Goal: Task Accomplishment & Management: Complete application form

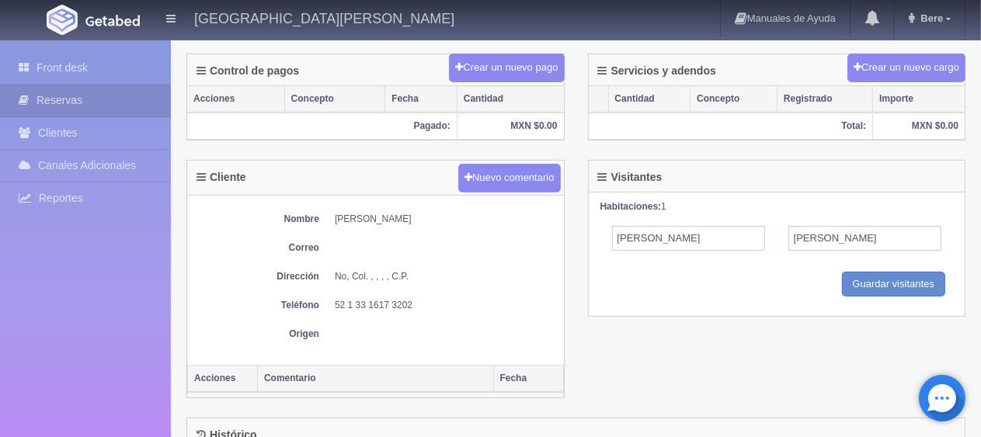
scroll to position [78, 0]
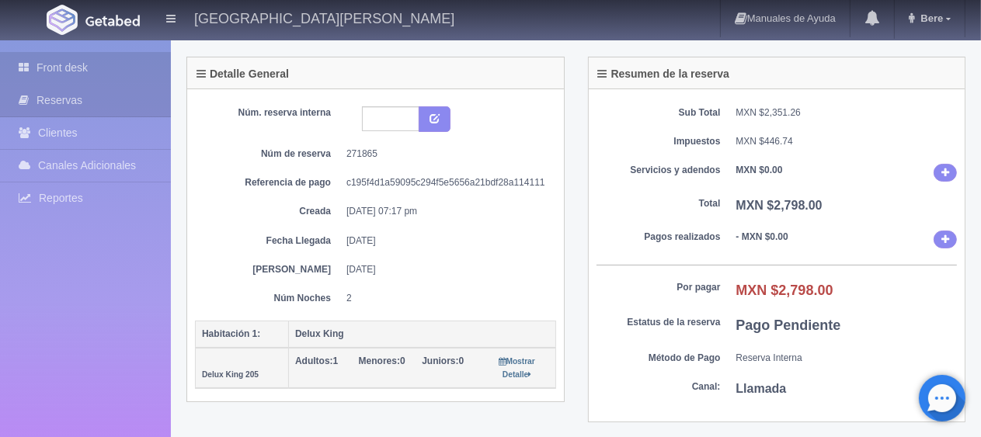
click at [113, 75] on link "Front desk" at bounding box center [85, 68] width 171 height 32
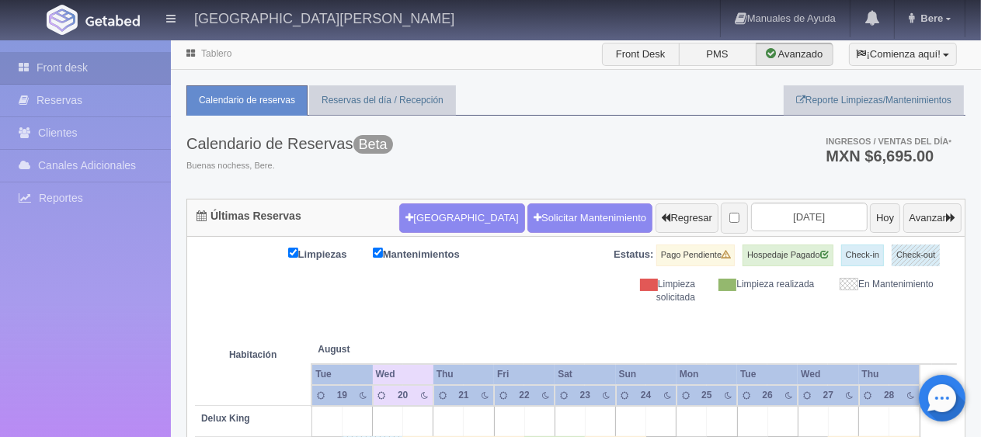
click at [439, 202] on form "[GEOGRAPHIC_DATA] Solicitar Mantenimiento Regresar [DATE] Hoy Avanzar" at bounding box center [680, 218] width 562 height 33
click at [440, 215] on button "[GEOGRAPHIC_DATA]" at bounding box center [461, 218] width 125 height 30
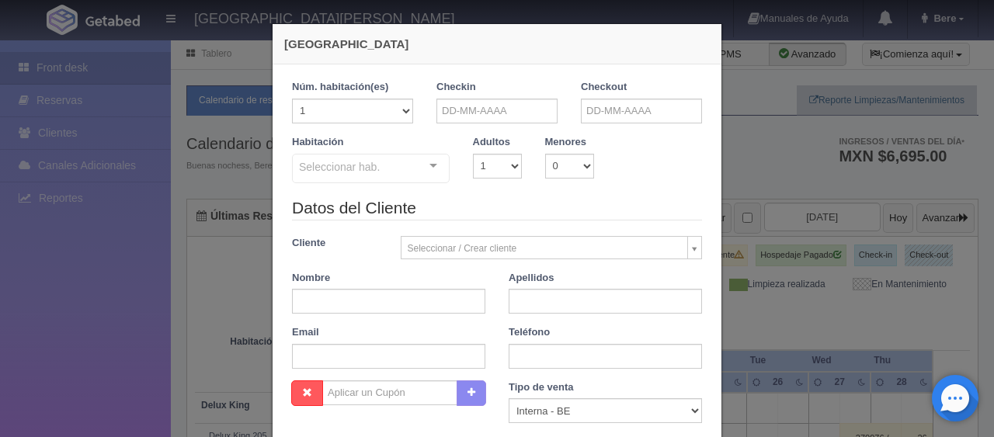
checkbox input "false"
click at [461, 100] on input "text" at bounding box center [496, 111] width 121 height 25
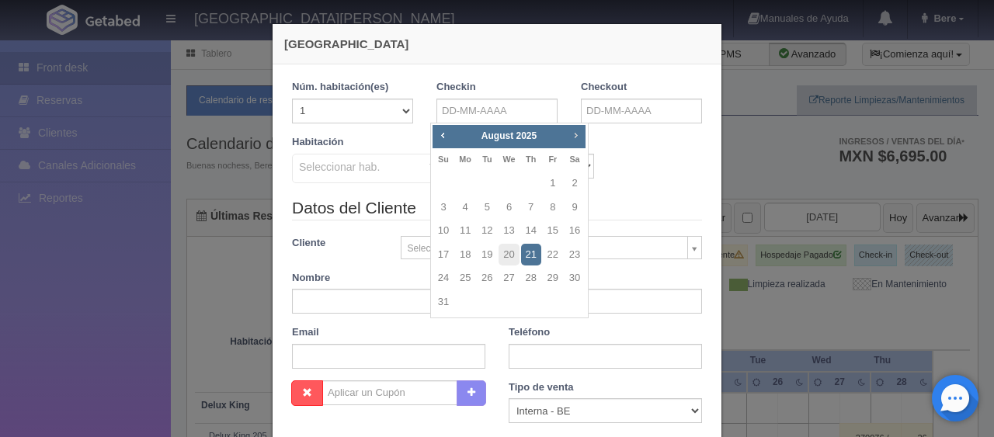
click at [576, 132] on span "Next" at bounding box center [575, 135] width 12 height 12
click at [468, 232] on link "15" at bounding box center [465, 231] width 20 height 23
type input "[DATE]"
checkbox input "false"
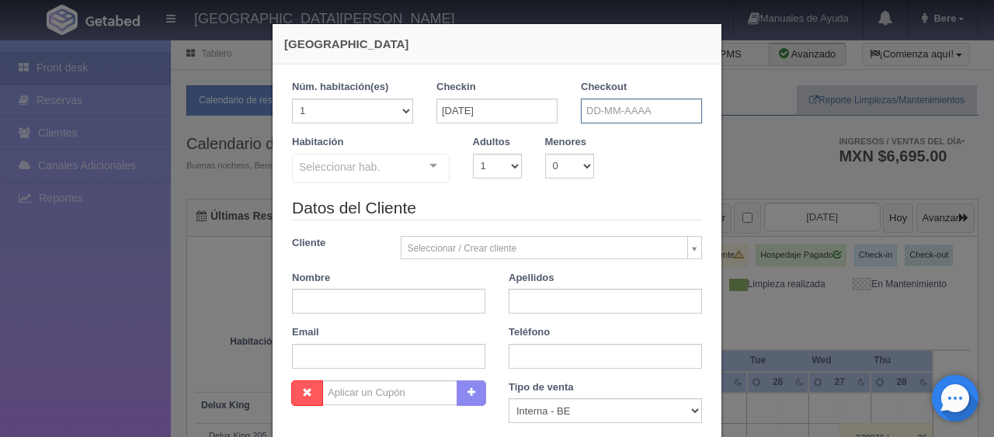
click at [641, 117] on input "text" at bounding box center [641, 111] width 121 height 25
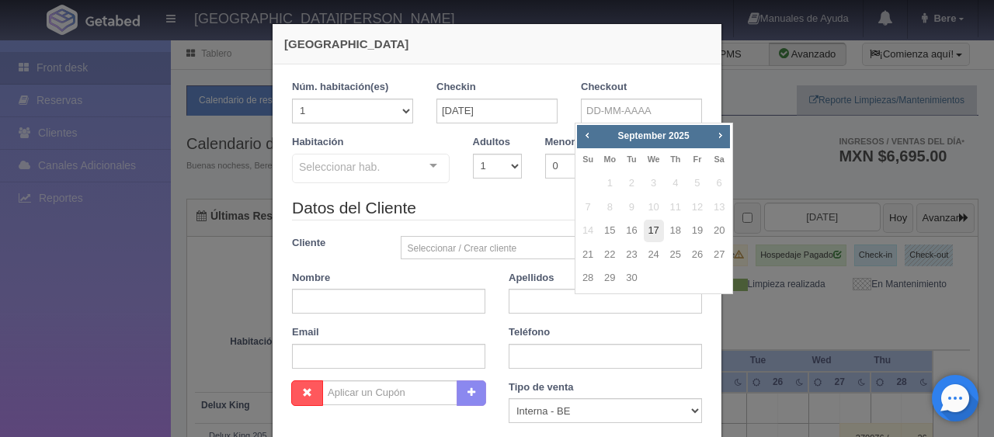
click at [661, 225] on link "17" at bounding box center [654, 231] width 20 height 23
type input "[DATE]"
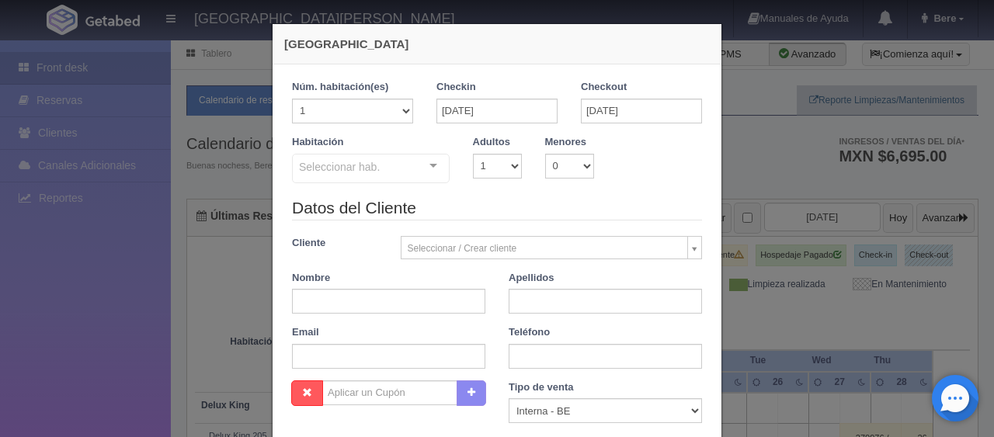
click at [376, 188] on div "Habitación Seleccionar hab. SUITE SUITE - Sin asignar SUITE 301 Habitación Pers…" at bounding box center [496, 165] width 433 height 61
checkbox input "false"
drag, startPoint x: 379, startPoint y: 181, endPoint x: 381, endPoint y: 197, distance: 15.6
click at [380, 183] on div "Seleccionar hab." at bounding box center [371, 169] width 158 height 30
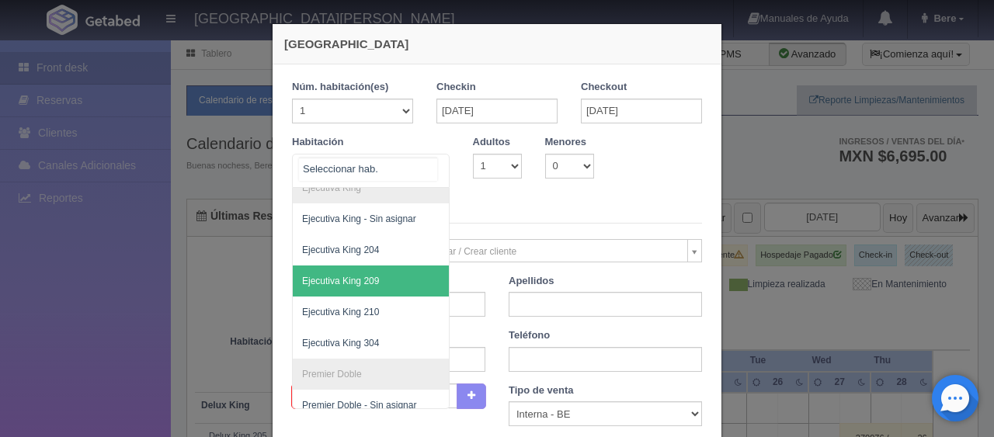
scroll to position [600, 0]
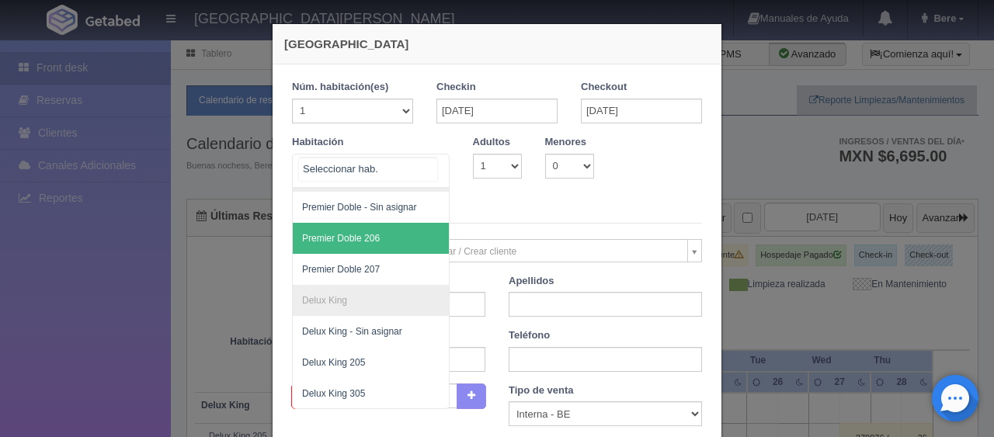
click at [382, 165] on div at bounding box center [371, 171] width 158 height 34
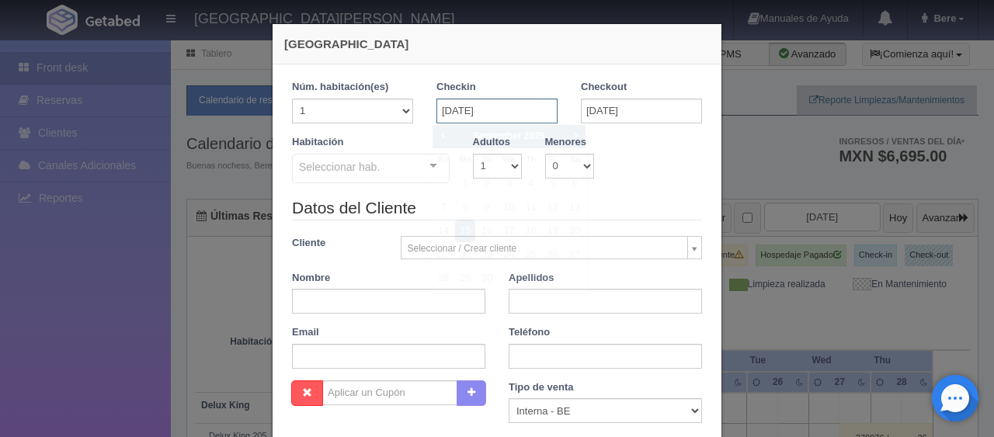
click at [510, 109] on input "[DATE]" at bounding box center [496, 111] width 121 height 25
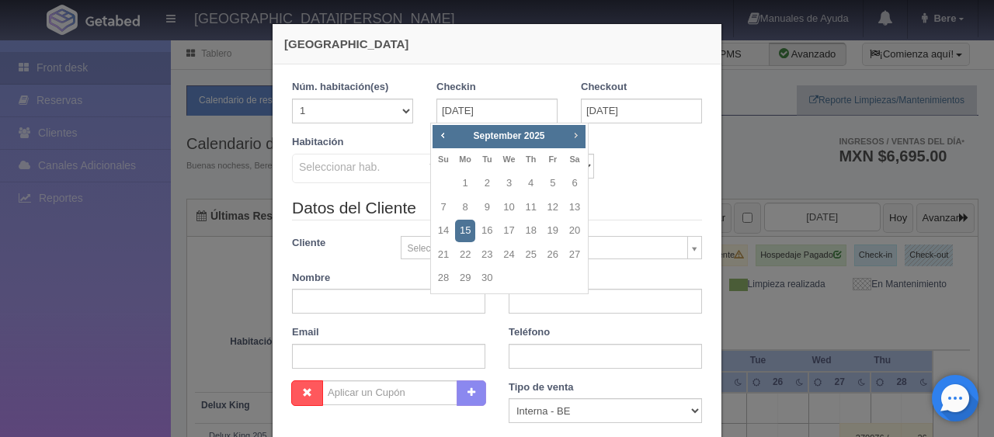
click at [575, 130] on span "Next" at bounding box center [575, 135] width 12 height 12
click at [468, 207] on link "6" at bounding box center [465, 208] width 20 height 23
type input "[DATE]"
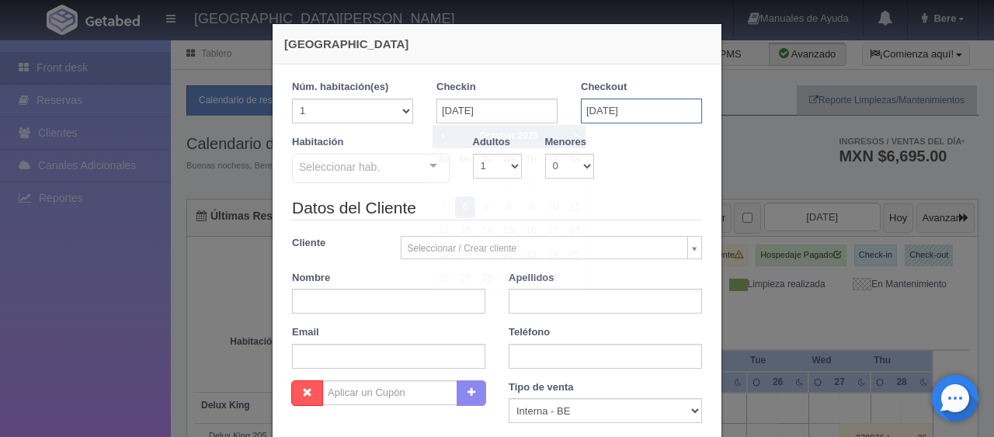
click at [637, 114] on input "[DATE]" at bounding box center [641, 111] width 121 height 25
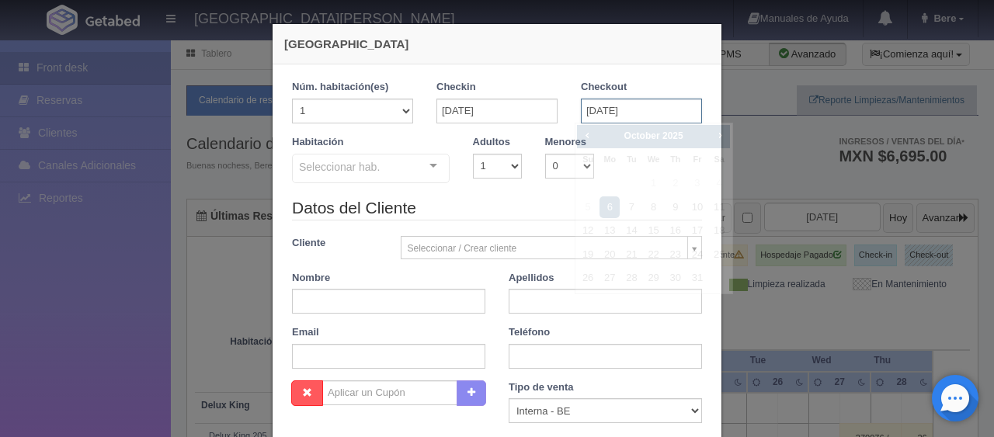
checkbox input "false"
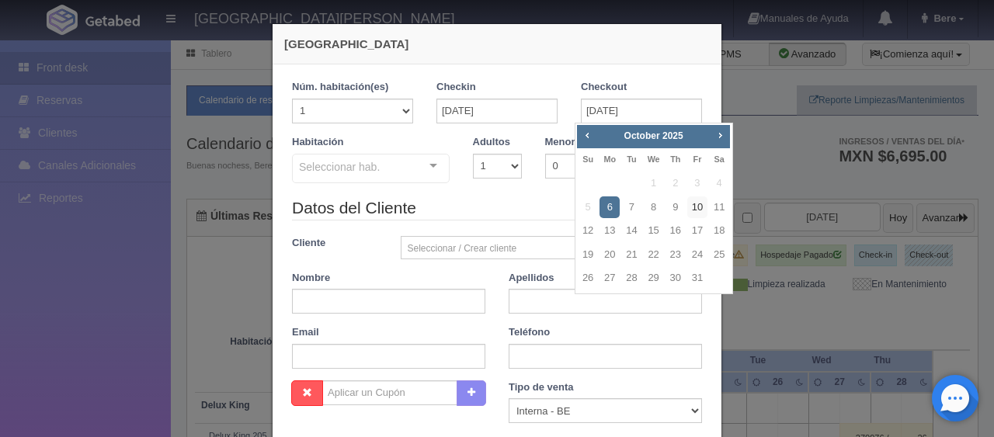
drag, startPoint x: 699, startPoint y: 203, endPoint x: 652, endPoint y: 195, distance: 47.2
click at [697, 203] on link "10" at bounding box center [697, 208] width 20 height 23
type input "[DATE]"
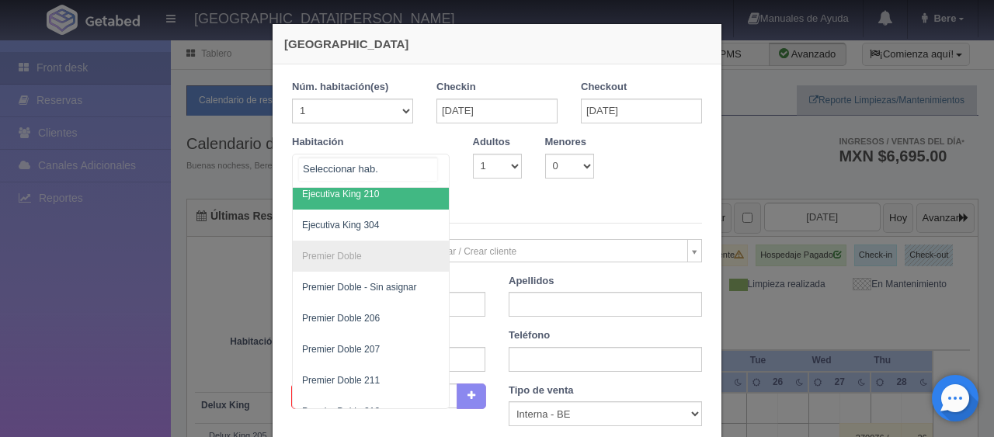
click at [374, 163] on div at bounding box center [371, 171] width 158 height 34
checkbox input "false"
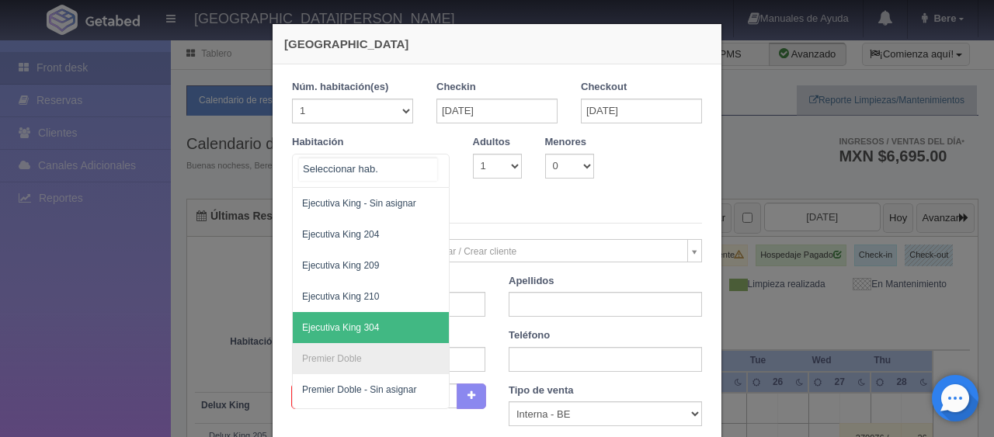
scroll to position [0, 0]
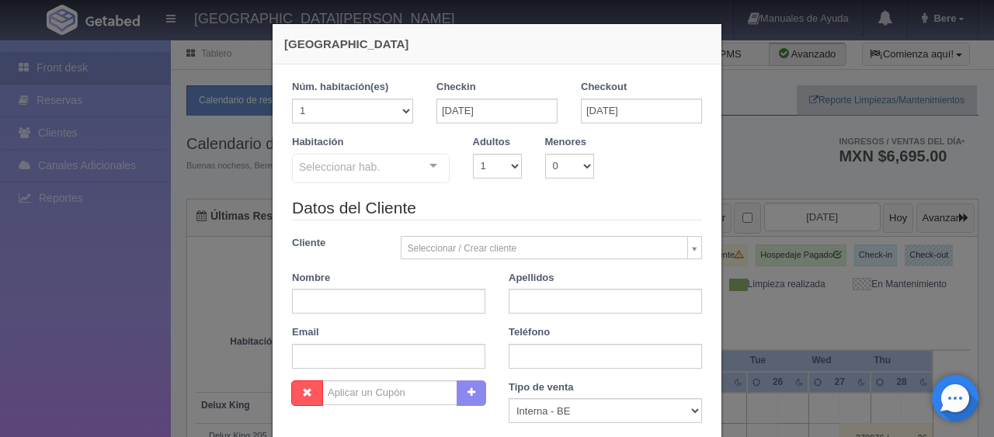
click at [530, 200] on legend "Datos del Cliente" at bounding box center [497, 209] width 410 height 24
click at [496, 107] on input "[DATE]" at bounding box center [496, 111] width 121 height 25
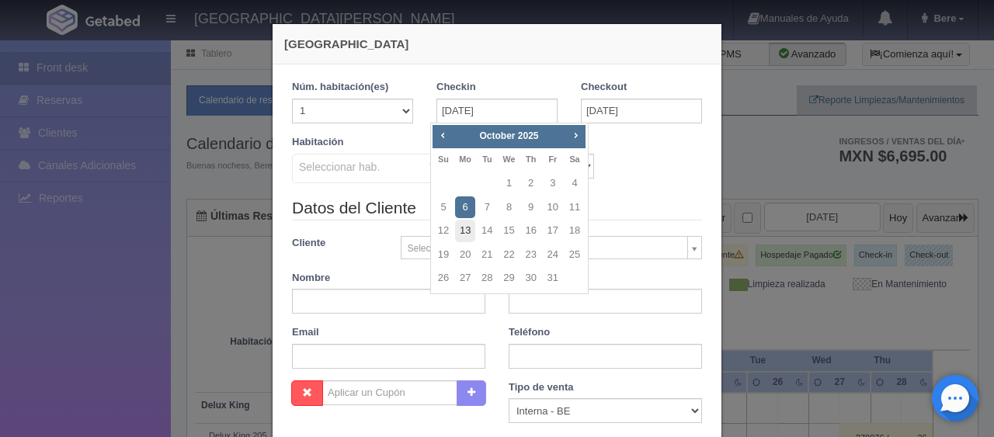
click at [468, 233] on link "13" at bounding box center [465, 231] width 20 height 23
type input "[DATE]"
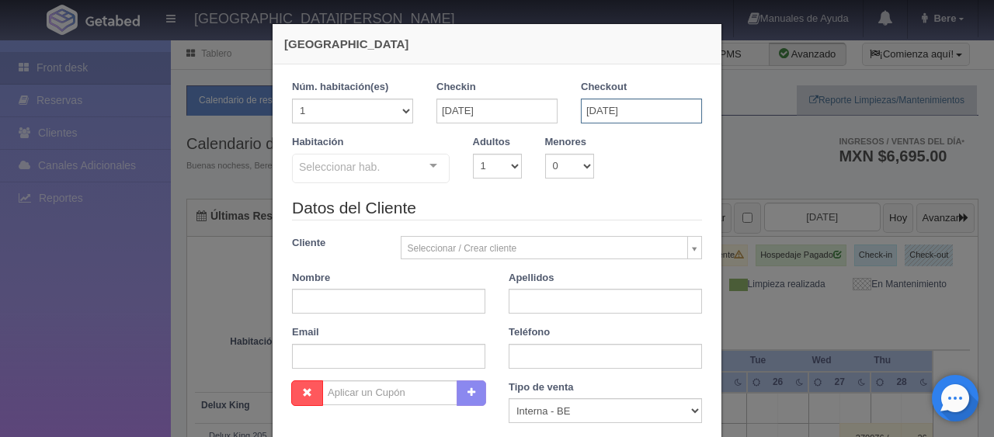
click at [600, 117] on input "[DATE]" at bounding box center [641, 111] width 121 height 25
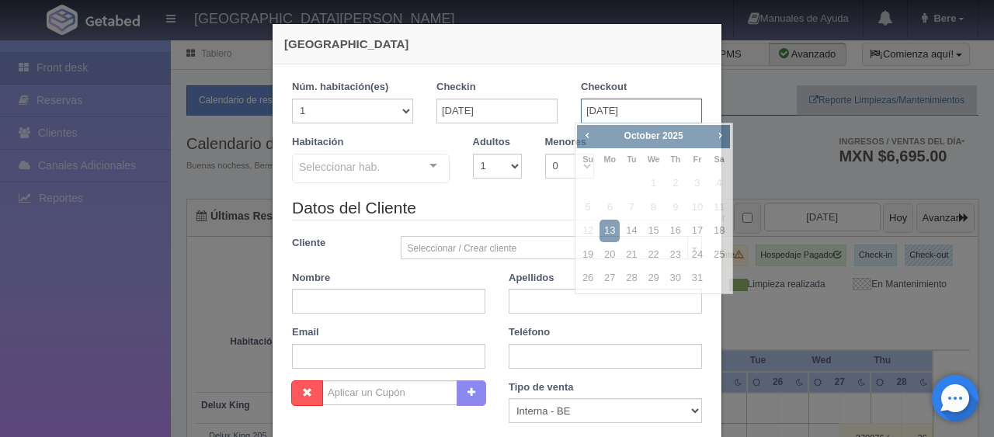
checkbox input "false"
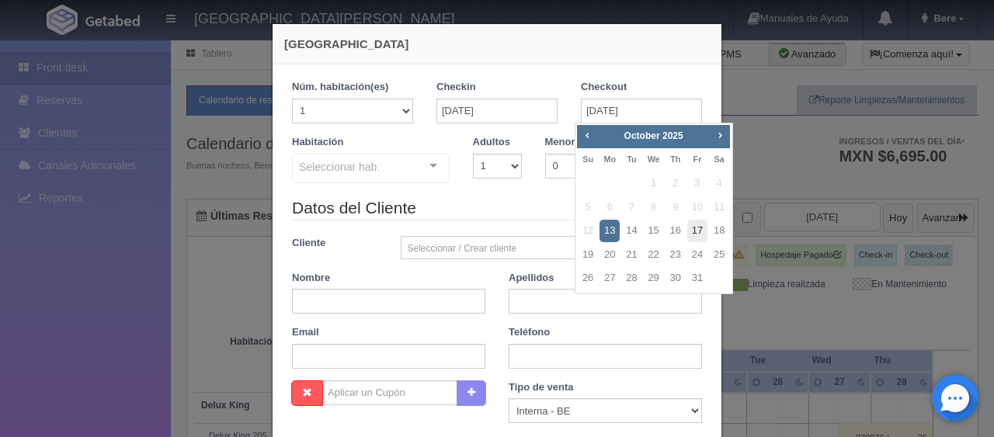
click at [693, 226] on link "17" at bounding box center [697, 231] width 20 height 23
type input "[DATE]"
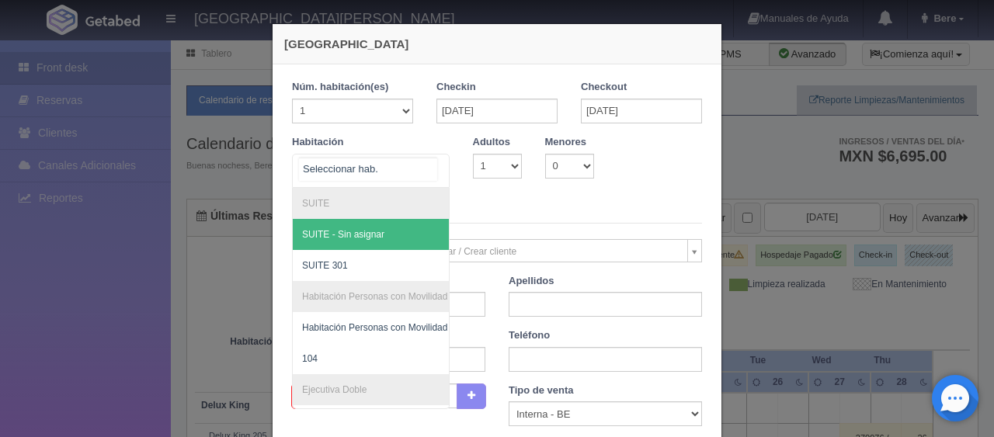
click at [406, 172] on div at bounding box center [371, 171] width 158 height 34
checkbox input "false"
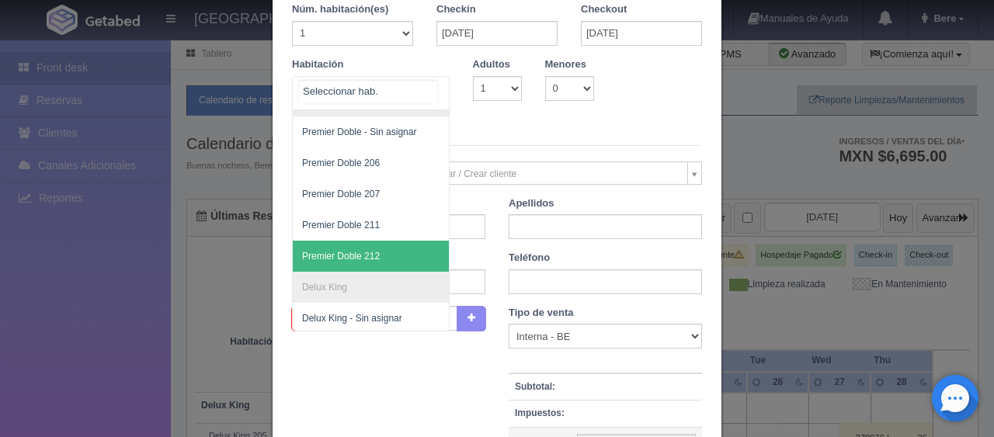
scroll to position [693, 0]
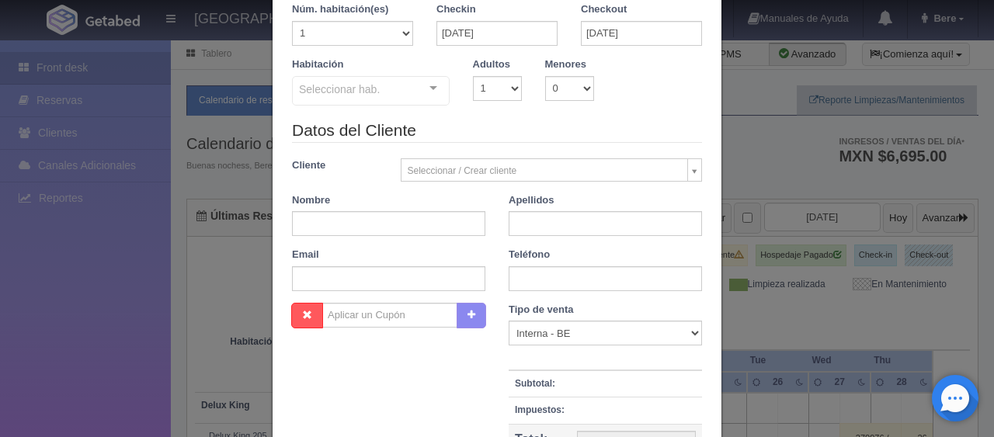
click at [421, 99] on div "Seleccionar hab. SUITE SUITE - Sin asignar SUITE 301 Habitación Personas con Mo…" at bounding box center [371, 91] width 158 height 31
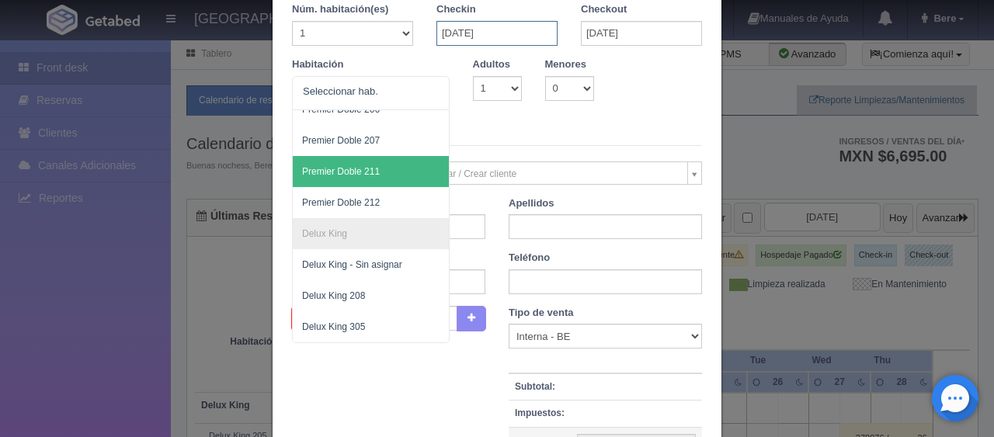
click at [513, 27] on input "[DATE]" at bounding box center [496, 33] width 121 height 25
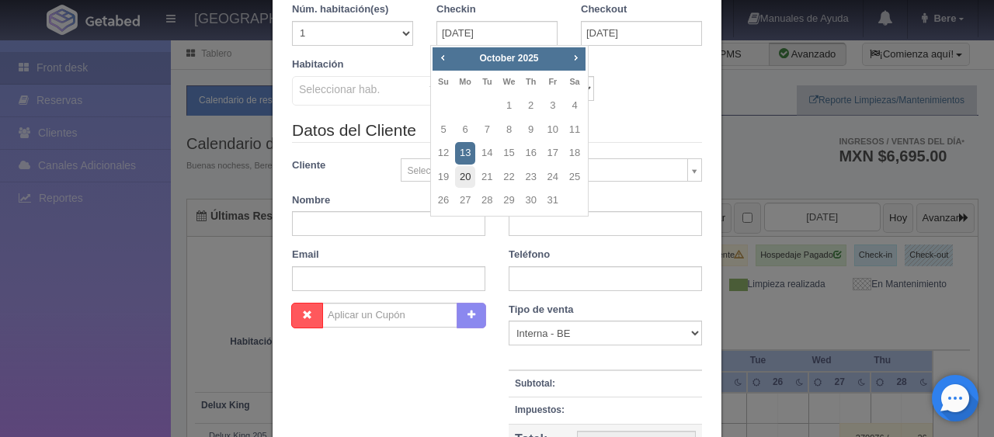
click at [455, 176] on link "20" at bounding box center [465, 177] width 20 height 23
type input "[DATE]"
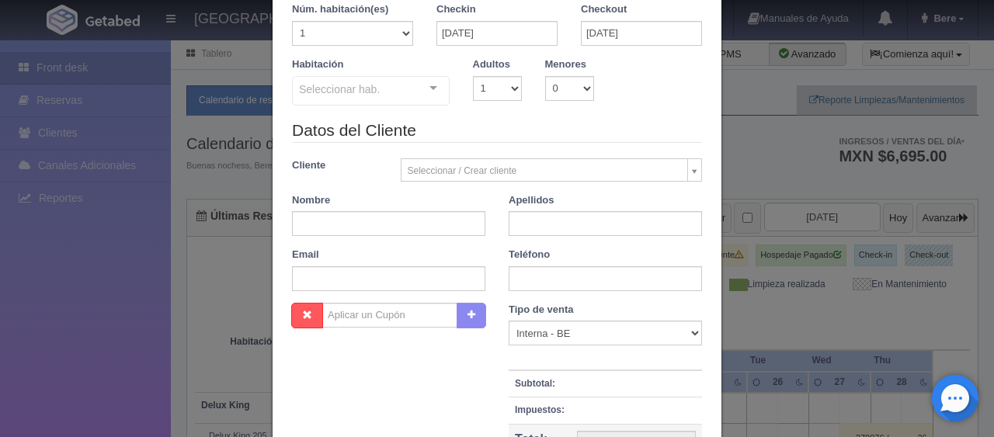
checkbox input "false"
click at [625, 43] on input "[DATE]" at bounding box center [641, 33] width 121 height 25
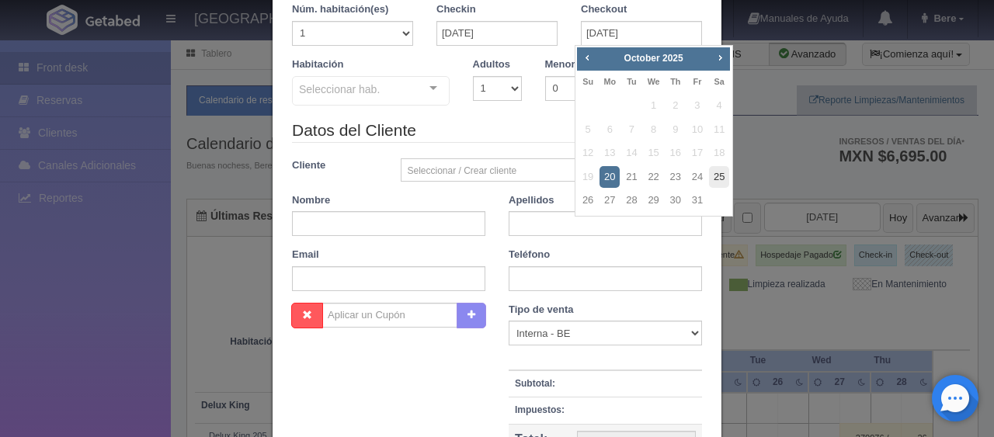
click at [718, 176] on link "25" at bounding box center [719, 177] width 20 height 23
type input "[DATE]"
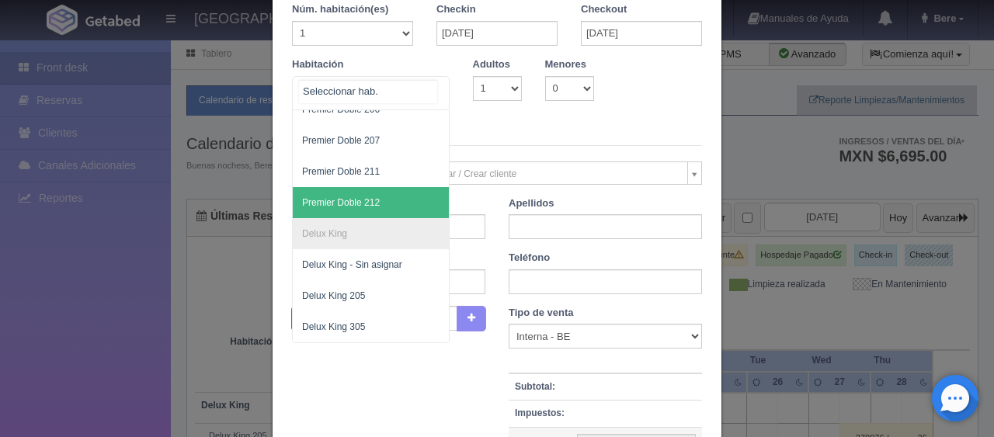
scroll to position [650, 0]
click at [416, 95] on div "SUITE SUITE - Sin asignar SUITE 301 Habitación Personas con Movilidad Reducida …" at bounding box center [371, 93] width 158 height 34
checkbox input "false"
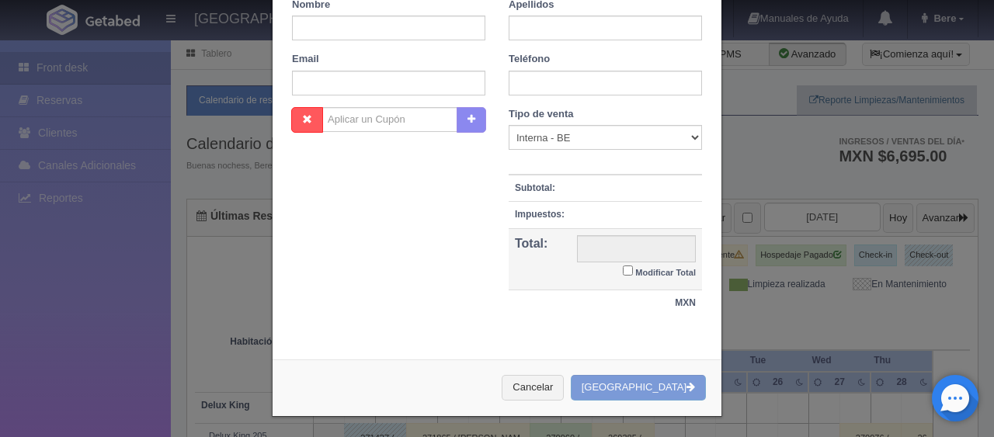
scroll to position [0, 0]
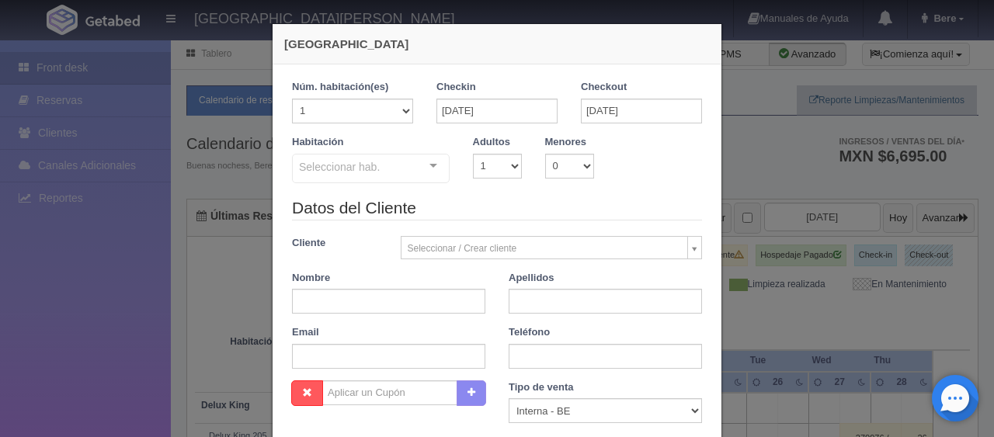
click at [588, 203] on legend "Datos del Cliente" at bounding box center [497, 209] width 410 height 24
select select "230586"
type input ","
click at [861, 275] on div "[GEOGRAPHIC_DATA] 1 Núm. habitación(es) 1 2 3 4 5 6 7 8 9 10 11 12 13 14 15 16 …" at bounding box center [497, 218] width 994 height 437
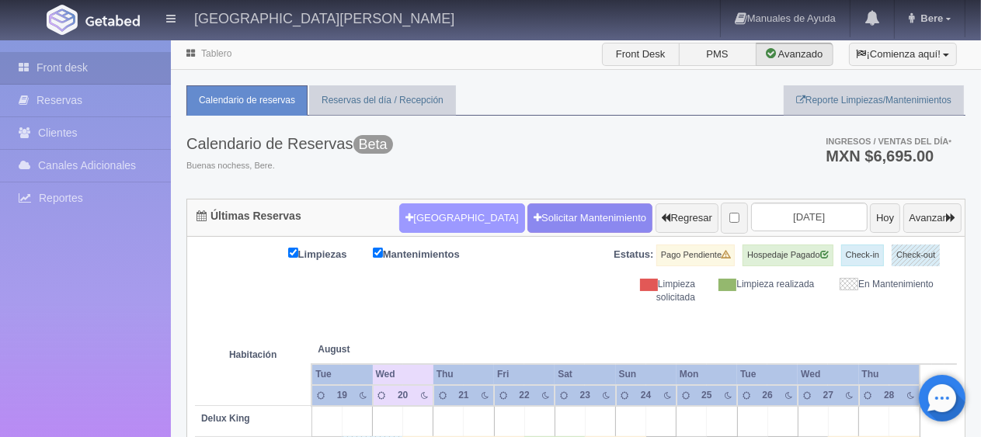
click at [412, 220] on button "[GEOGRAPHIC_DATA]" at bounding box center [461, 218] width 125 height 30
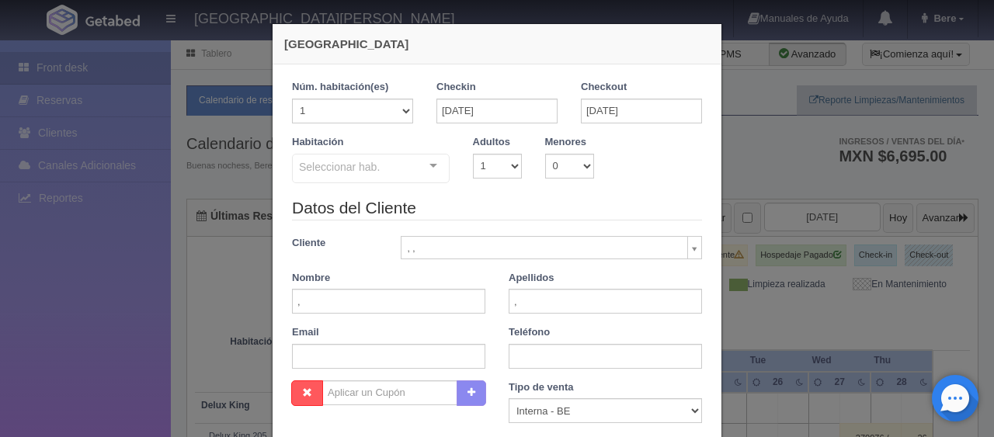
checkbox input "false"
drag, startPoint x: 479, startPoint y: 109, endPoint x: 493, endPoint y: 120, distance: 18.2
click at [478, 115] on input "[DATE]" at bounding box center [496, 111] width 121 height 25
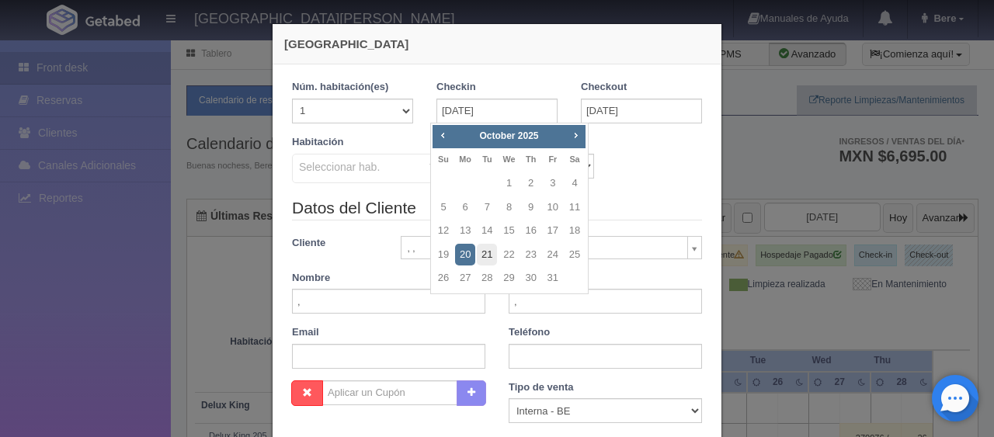
click at [485, 250] on link "21" at bounding box center [487, 255] width 20 height 23
type input "[DATE]"
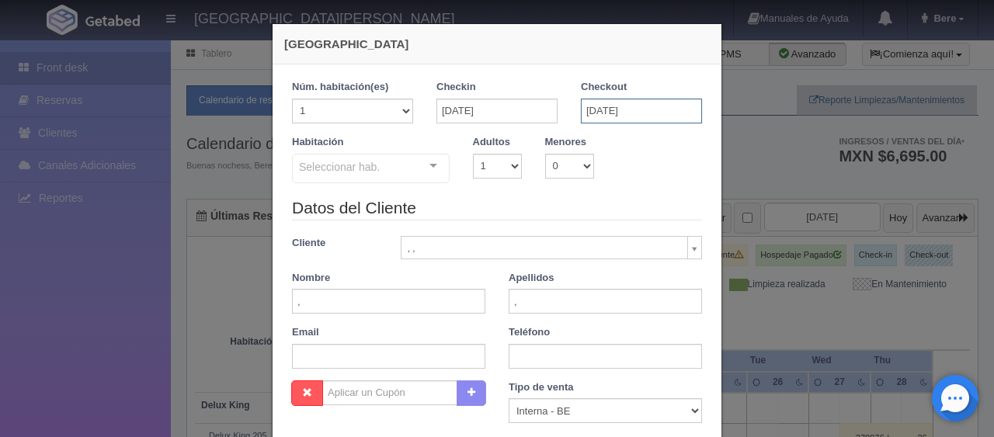
checkbox input "false"
click at [623, 121] on input "[DATE]" at bounding box center [641, 111] width 121 height 25
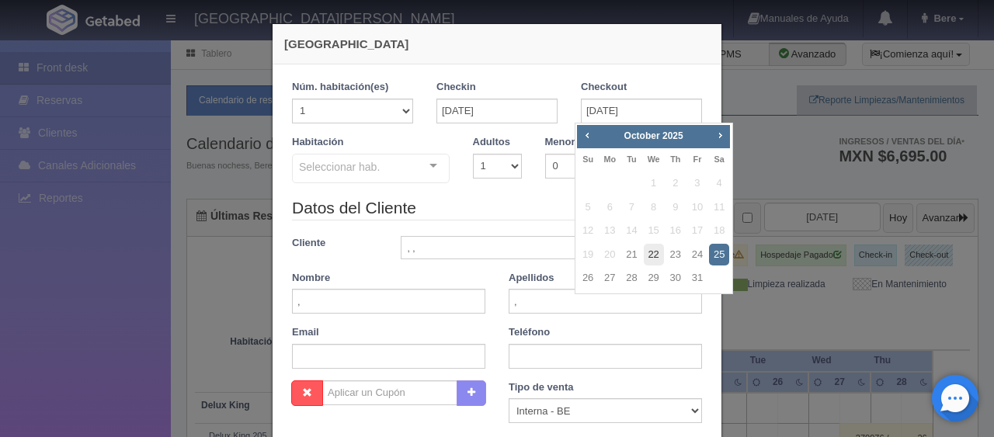
click at [656, 252] on link "22" at bounding box center [654, 255] width 20 height 23
type input "[DATE]"
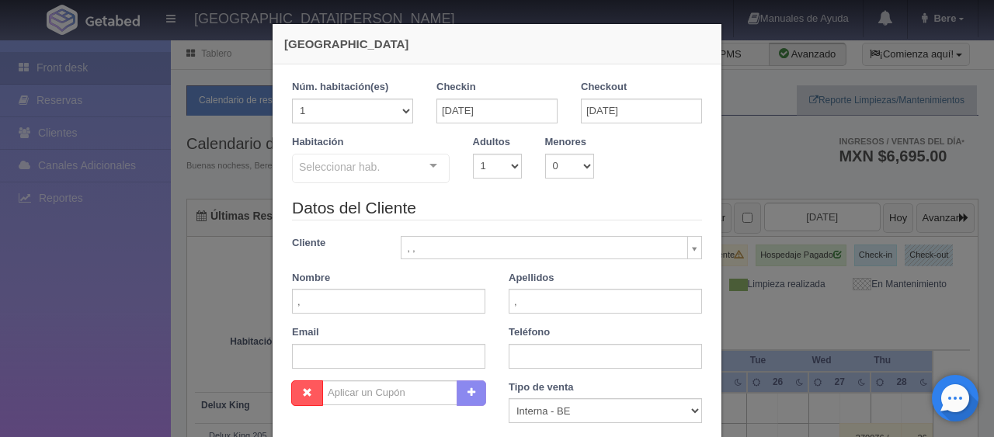
click at [407, 158] on div "Seleccionar hab." at bounding box center [371, 169] width 158 height 30
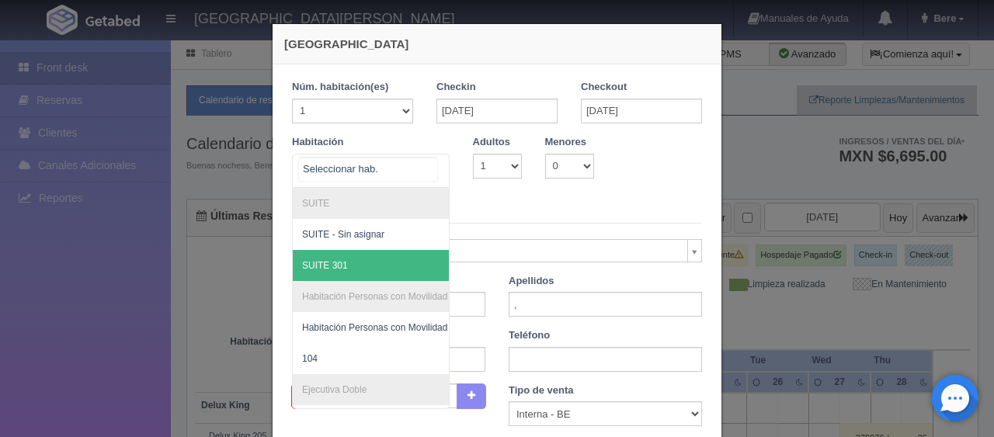
scroll to position [388, 0]
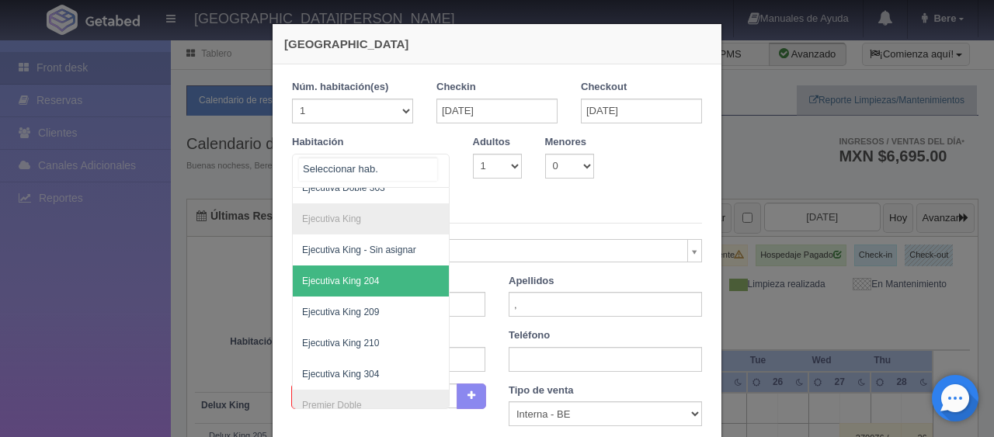
click at [377, 281] on span "Ejecutiva King 204" at bounding box center [423, 281] width 261 height 31
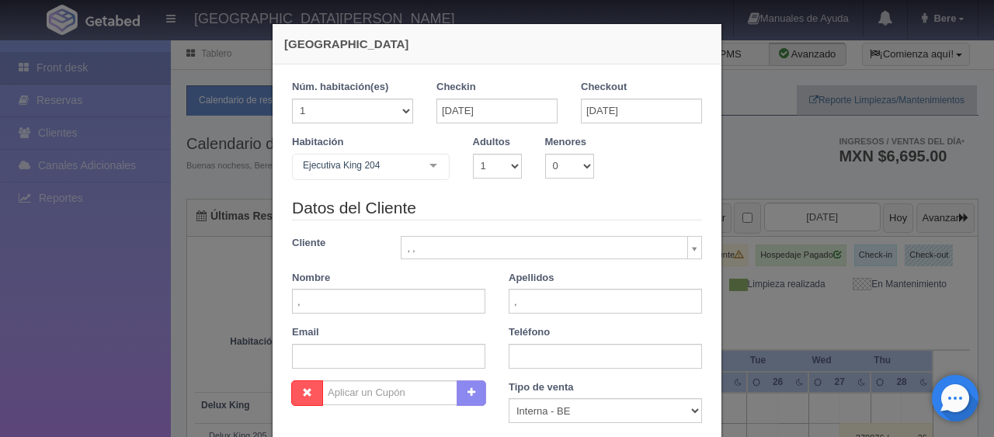
checkbox input "false"
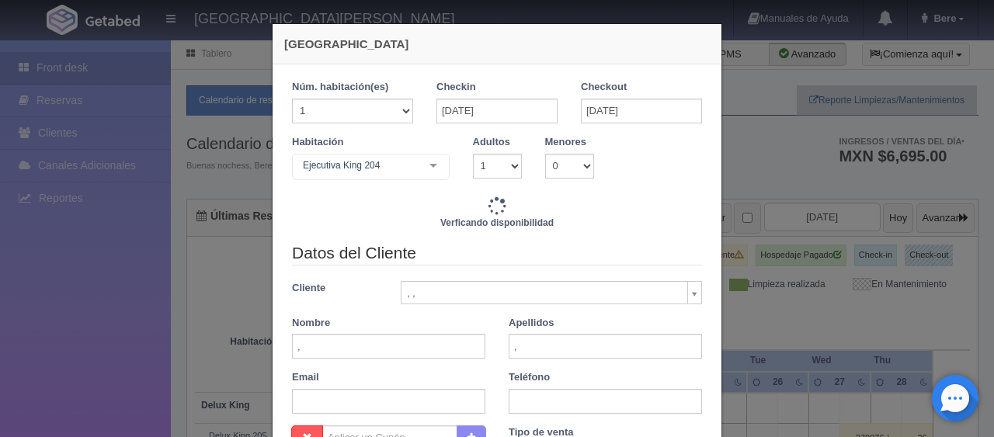
type input "1299.00"
checkbox input "false"
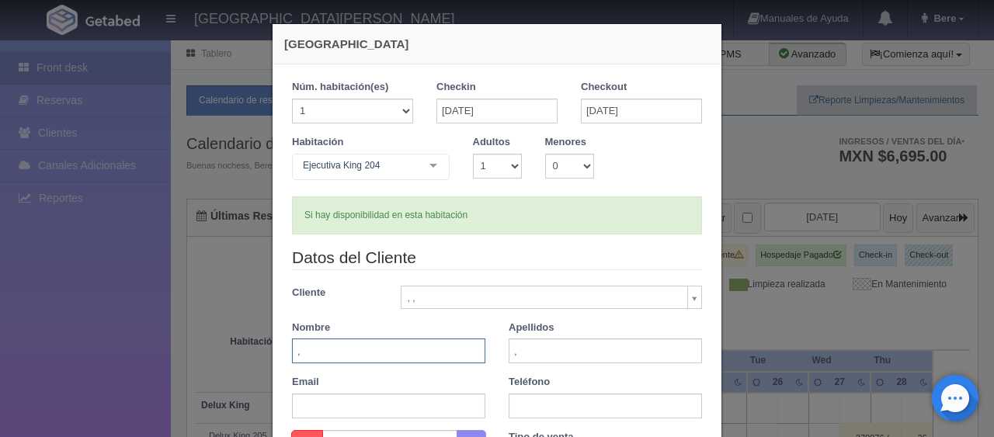
click at [396, 340] on input "," at bounding box center [388, 351] width 193 height 25
paste input "[PERSON_NAME]"
type input ",[PERSON_NAME]"
drag, startPoint x: 522, startPoint y: 354, endPoint x: 495, endPoint y: 356, distance: 27.3
click at [497, 356] on div "Apellidos ," at bounding box center [605, 342] width 217 height 43
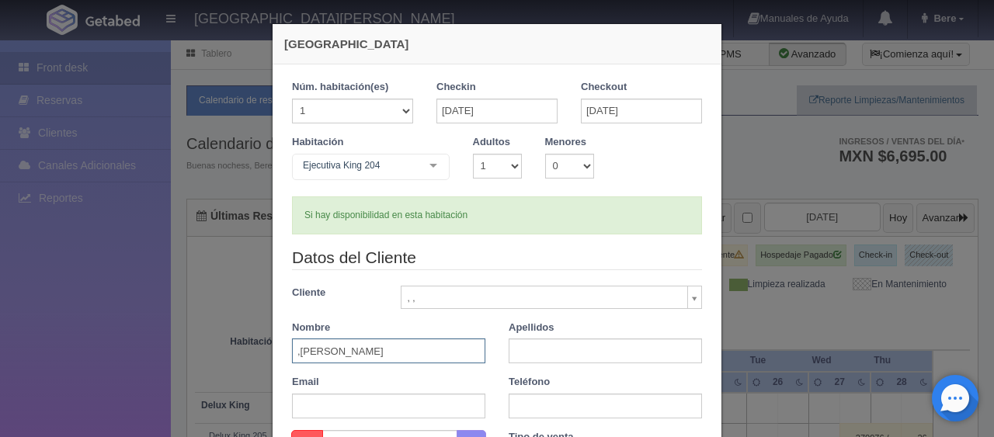
click at [292, 359] on input ",[PERSON_NAME]" at bounding box center [388, 351] width 193 height 25
type input "[PERSON_NAME]"
click at [569, 409] on input "text" at bounding box center [605, 406] width 193 height 25
paste input "52 1 33 1617 3202"
type input "52 1 33 1617 3202"
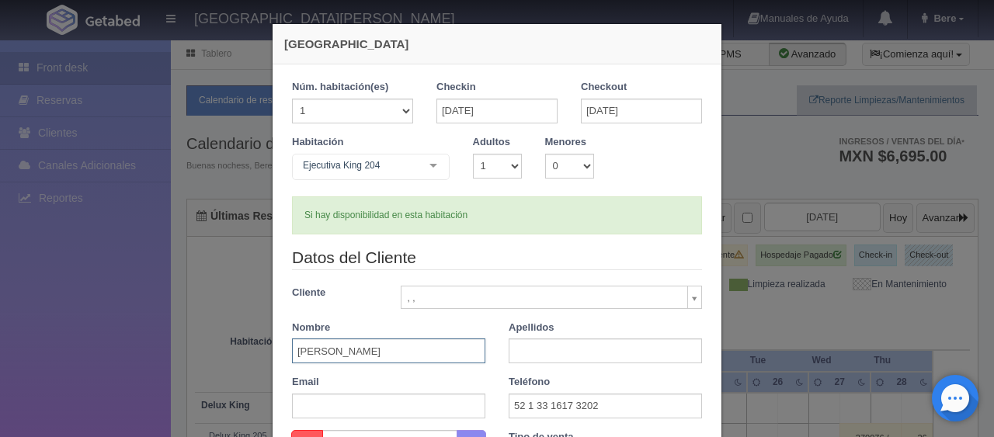
drag, startPoint x: 379, startPoint y: 354, endPoint x: 331, endPoint y: 361, distance: 48.7
click at [331, 361] on input "[PERSON_NAME]" at bounding box center [388, 351] width 193 height 25
type input "[PERSON_NAME]"
paste input "[PERSON_NAME]"
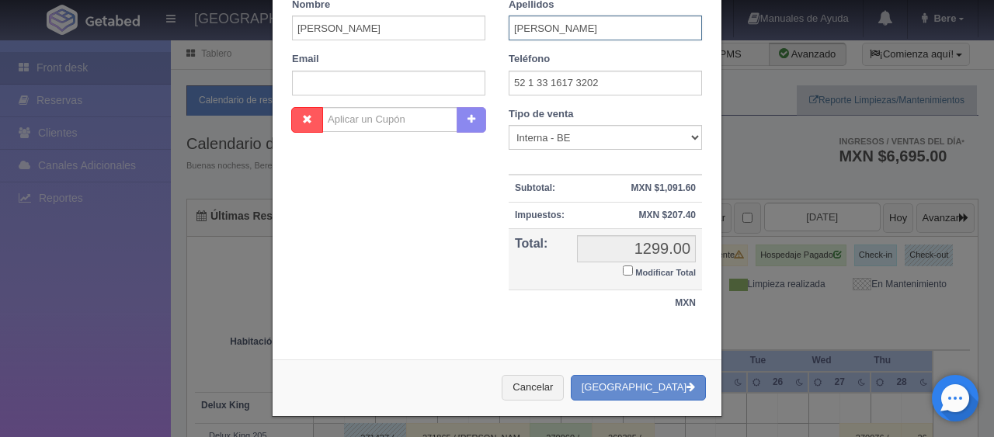
type input "[PERSON_NAME]"
click at [668, 259] on input "1299.00" at bounding box center [636, 248] width 119 height 27
click at [656, 272] on small "Modificar Total" at bounding box center [665, 272] width 61 height 9
click at [633, 272] on input "Modificar Total" at bounding box center [628, 271] width 10 height 10
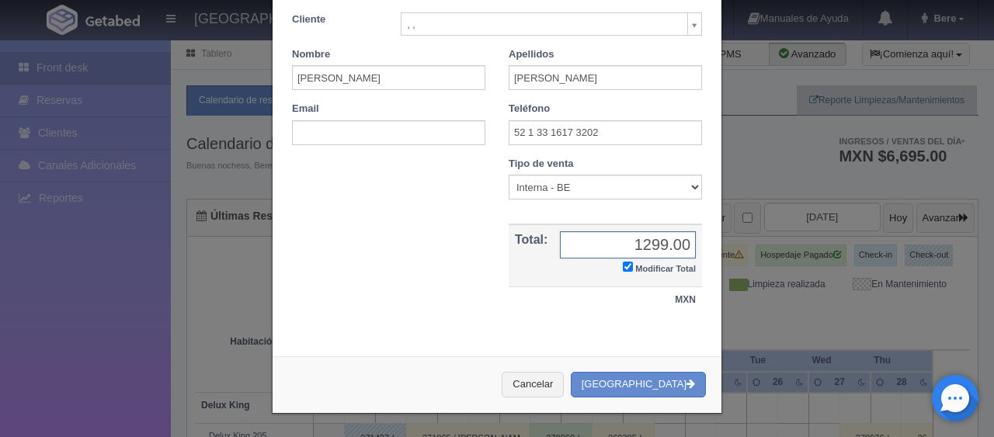
checkbox input "true"
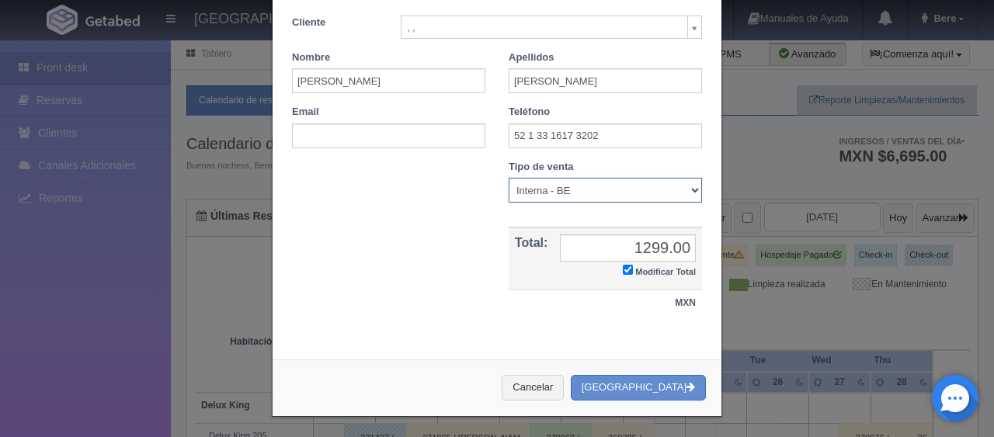
click at [537, 191] on select "Correo Electronico Interna - BE Llamada OTA Externa Otro WALK IN" at bounding box center [605, 190] width 193 height 25
select select "walkin"
click at [509, 178] on select "Correo Electronico Interna - BE Llamada OTA Externa Otro WALK IN" at bounding box center [605, 190] width 193 height 25
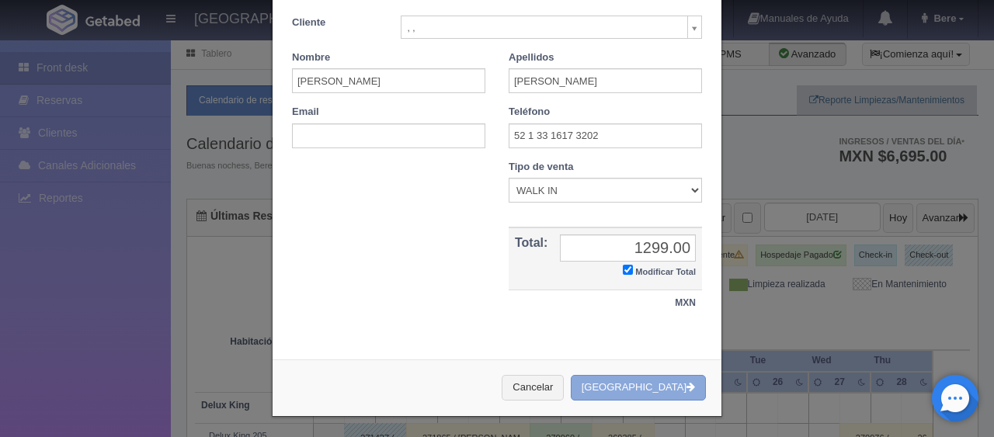
click at [624, 375] on button "[GEOGRAPHIC_DATA]" at bounding box center [638, 388] width 135 height 26
